Goal: Use online tool/utility: Utilize a website feature to perform a specific function

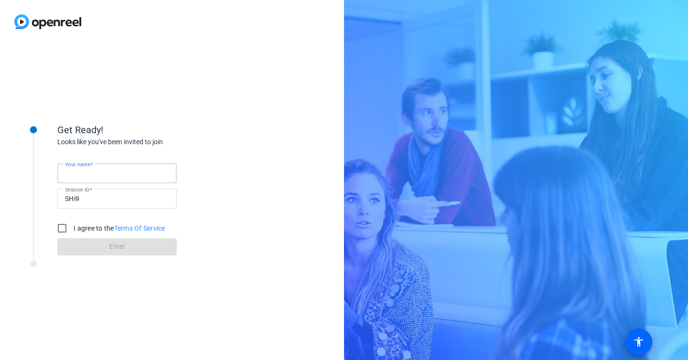
click at [132, 175] on input "Your name" at bounding box center [117, 173] width 104 height 11
type input "[PERSON_NAME]"
click at [64, 224] on input "I agree to the Terms Of Service" at bounding box center [62, 228] width 19 height 19
checkbox input "true"
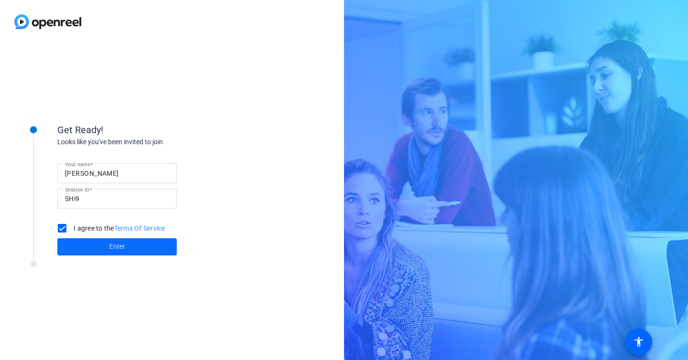
click at [79, 245] on span at bounding box center [117, 247] width 120 height 23
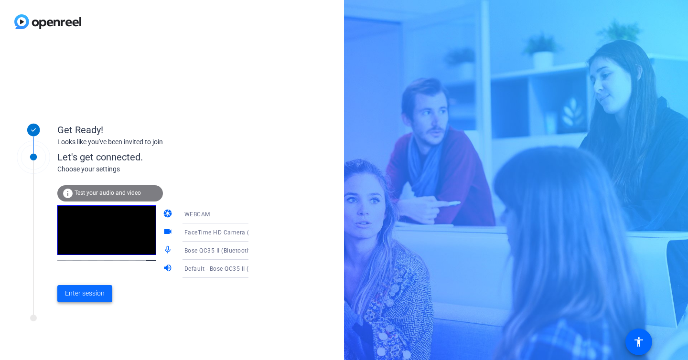
click at [79, 296] on span "Enter session" at bounding box center [85, 294] width 40 height 10
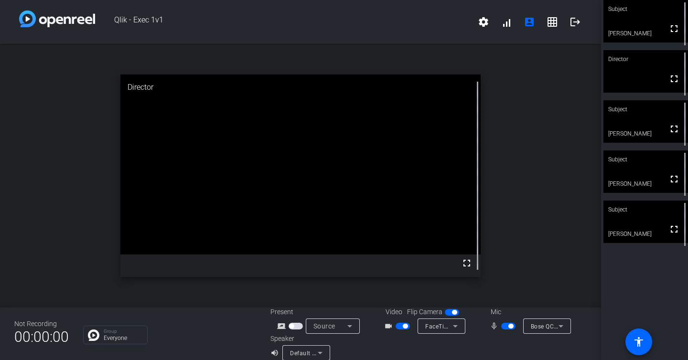
scroll to position [11, 0]
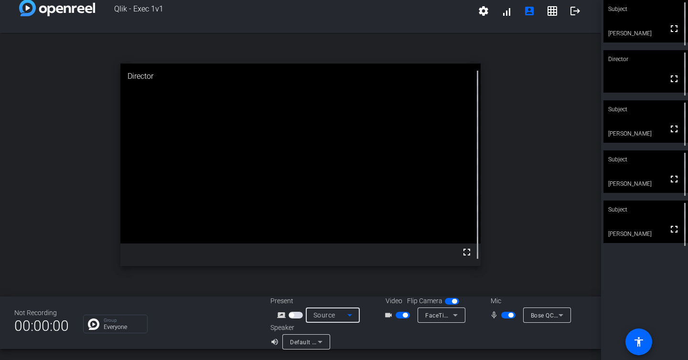
click at [349, 316] on icon at bounding box center [349, 315] width 11 height 11
click at [349, 316] on div at bounding box center [344, 180] width 688 height 360
click at [510, 316] on span "button" at bounding box center [511, 315] width 5 height 5
click at [510, 316] on span "button" at bounding box center [509, 315] width 14 height 7
click at [510, 316] on span "button" at bounding box center [511, 315] width 5 height 5
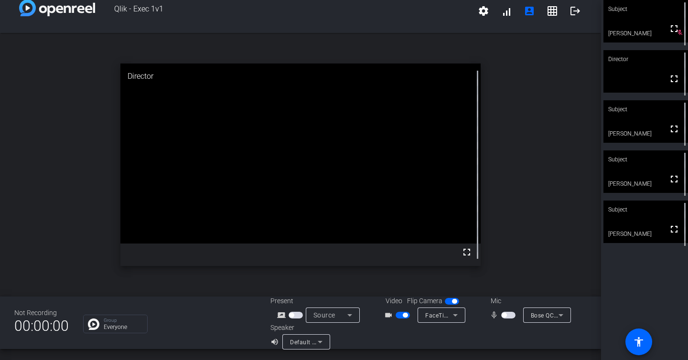
click at [510, 316] on span "button" at bounding box center [509, 315] width 14 height 7
click at [509, 14] on span at bounding box center [506, 11] width 23 height 23
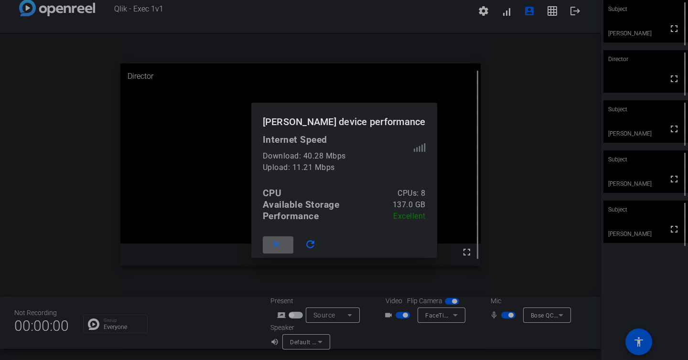
click at [282, 249] on mat-icon "close" at bounding box center [276, 245] width 12 height 12
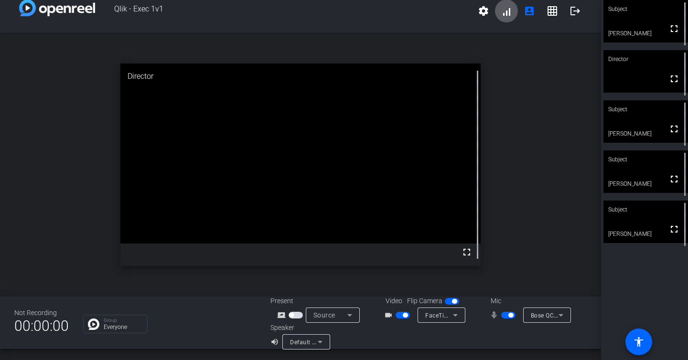
scroll to position [11, 0]
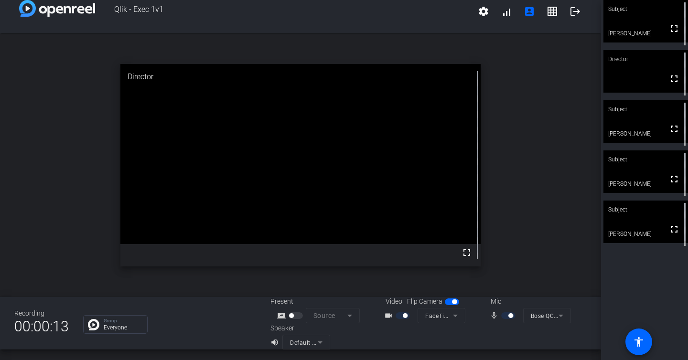
click at [322, 316] on mat-form-field "Source" at bounding box center [333, 315] width 54 height 15
click at [291, 318] on div at bounding box center [297, 316] width 16 height 7
click at [323, 318] on mat-form-field "Source" at bounding box center [333, 315] width 54 height 15
click at [290, 318] on div at bounding box center [297, 315] width 16 height 7
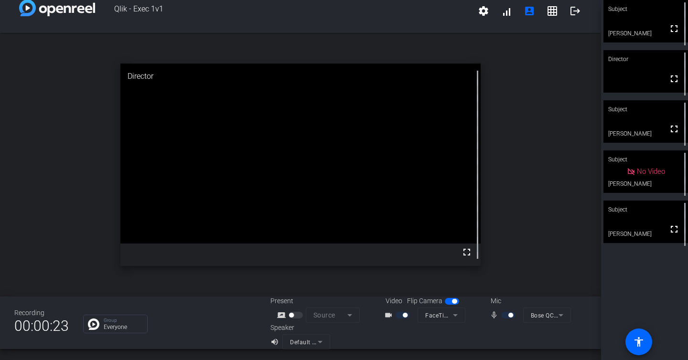
click at [297, 316] on div at bounding box center [297, 315] width 16 height 7
click at [297, 317] on div at bounding box center [297, 315] width 16 height 7
click at [336, 317] on mat-form-field "Source" at bounding box center [333, 315] width 54 height 15
click at [482, 11] on mat-icon "settings" at bounding box center [483, 10] width 11 height 11
click at [421, 30] on div at bounding box center [344, 180] width 688 height 360
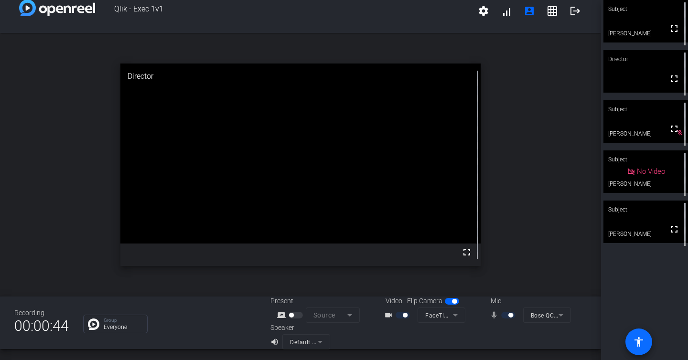
click at [635, 345] on mat-icon "accessibility" at bounding box center [638, 342] width 11 height 11
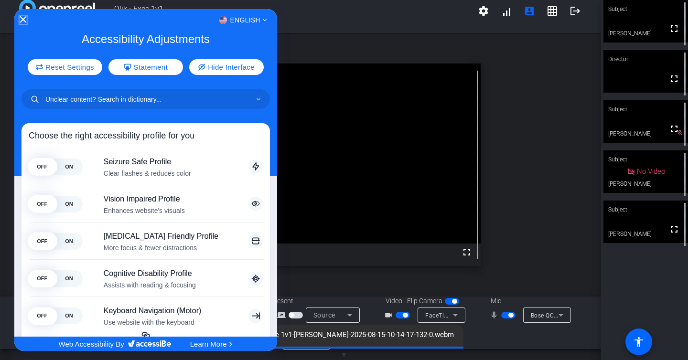
click at [22, 19] on icon "Close Accessibility Interface" at bounding box center [23, 19] width 7 height 7
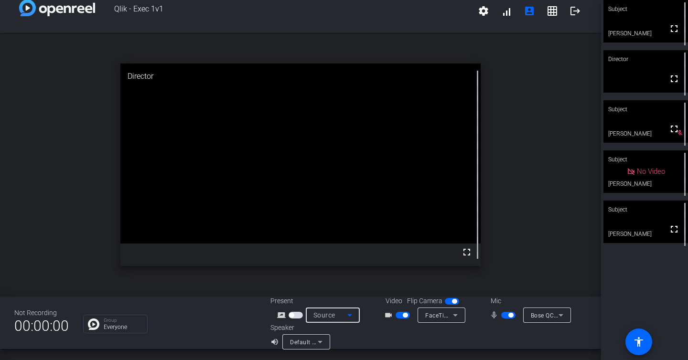
click at [338, 319] on div "Source" at bounding box center [331, 315] width 34 height 11
click at [344, 277] on span "Screen Sharing" at bounding box center [331, 278] width 44 height 11
click at [347, 314] on icon at bounding box center [349, 315] width 11 height 11
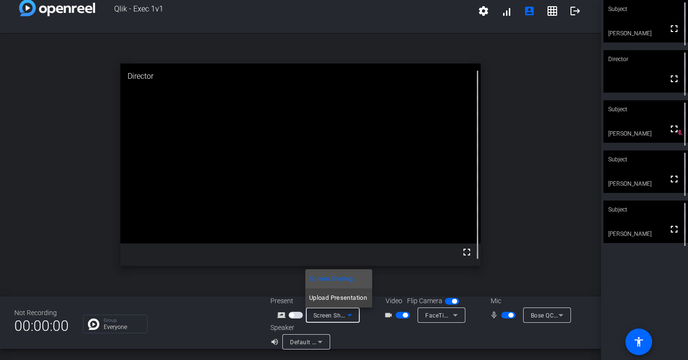
click at [347, 314] on div at bounding box center [344, 180] width 688 height 360
click at [385, 335] on div "Speaker volume_up Default - Bose QC35 II (Bluetooth)" at bounding box center [350, 336] width 158 height 27
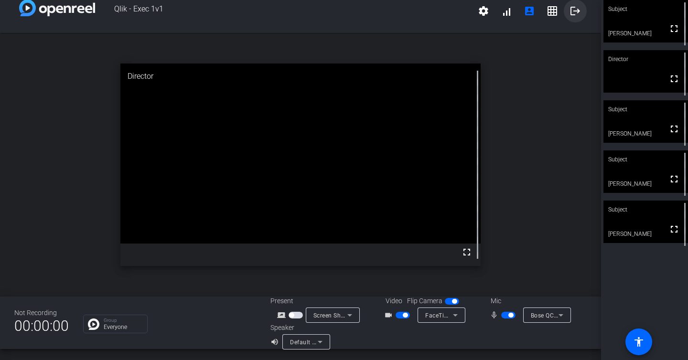
click at [576, 14] on mat-icon "logout" at bounding box center [575, 10] width 11 height 11
